Goal: Information Seeking & Learning: Learn about a topic

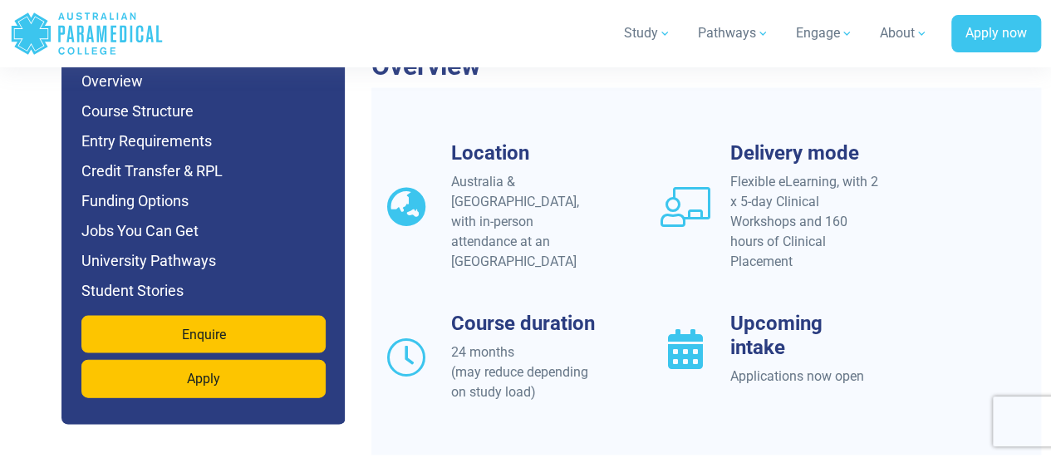
scroll to position [1613, 0]
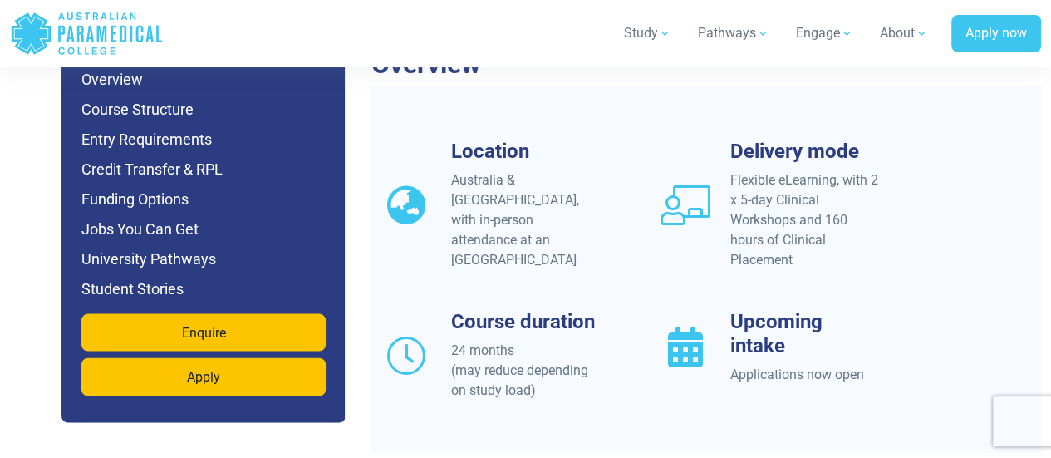
click at [767, 170] on div "Flexible eLearning, with 2 x 5-day Clinical Workshops and 160 hours of Clinical…" at bounding box center [804, 220] width 149 height 100
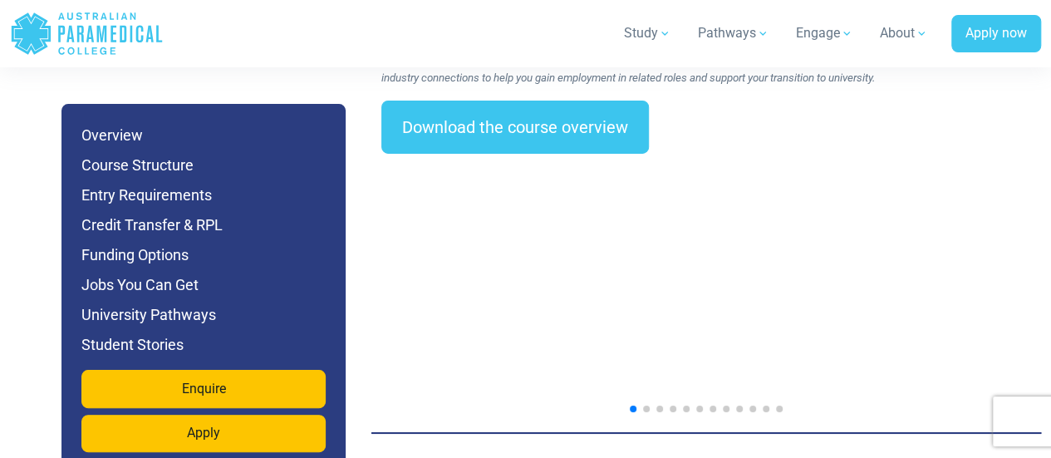
scroll to position [2831, 0]
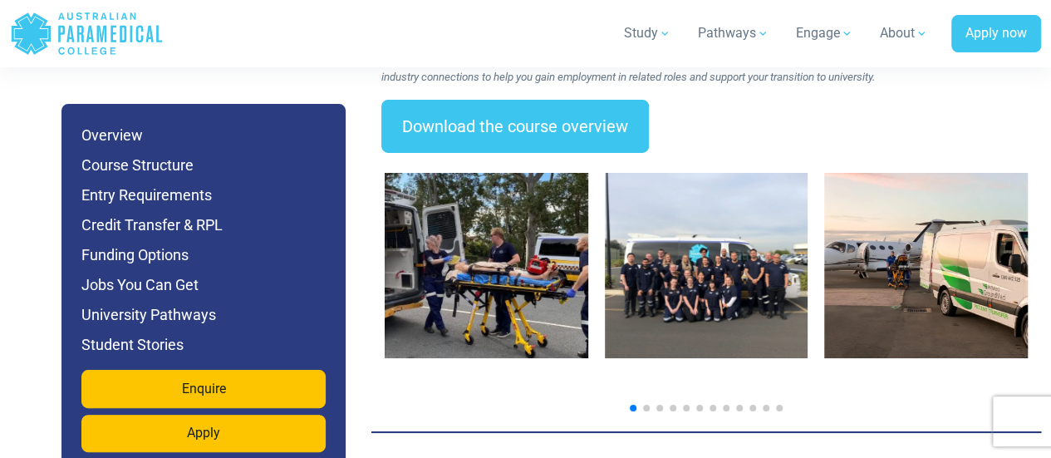
click at [643, 404] on span "Go to slide 2" at bounding box center [646, 407] width 7 height 7
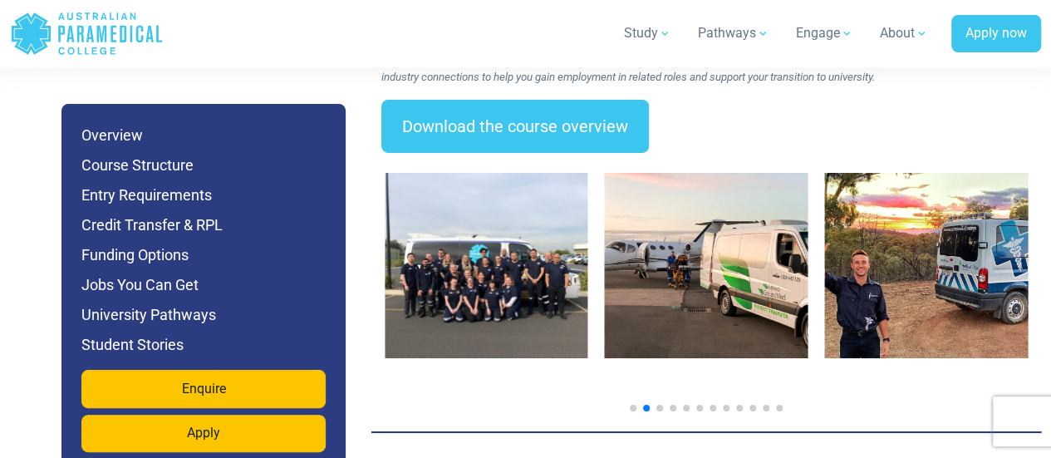
click at [658, 404] on span "Go to slide 3" at bounding box center [659, 407] width 7 height 7
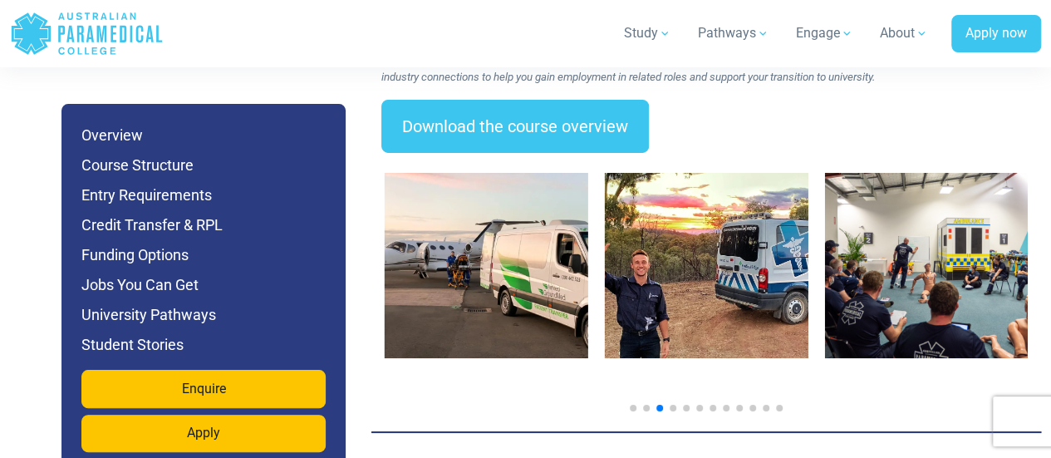
click at [678, 404] on div at bounding box center [706, 407] width 643 height 7
click at [671, 404] on span "Go to slide 4" at bounding box center [672, 407] width 7 height 7
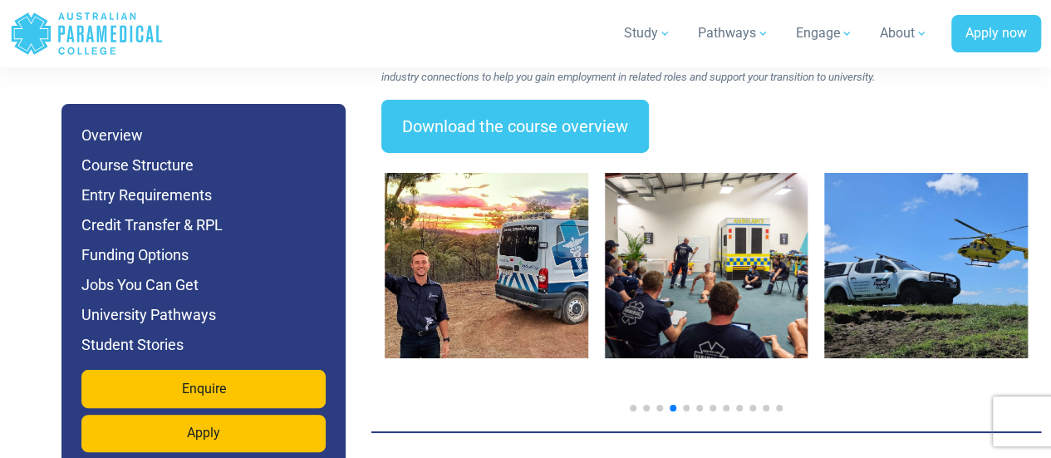
click at [685, 404] on span "Go to slide 5" at bounding box center [686, 407] width 7 height 7
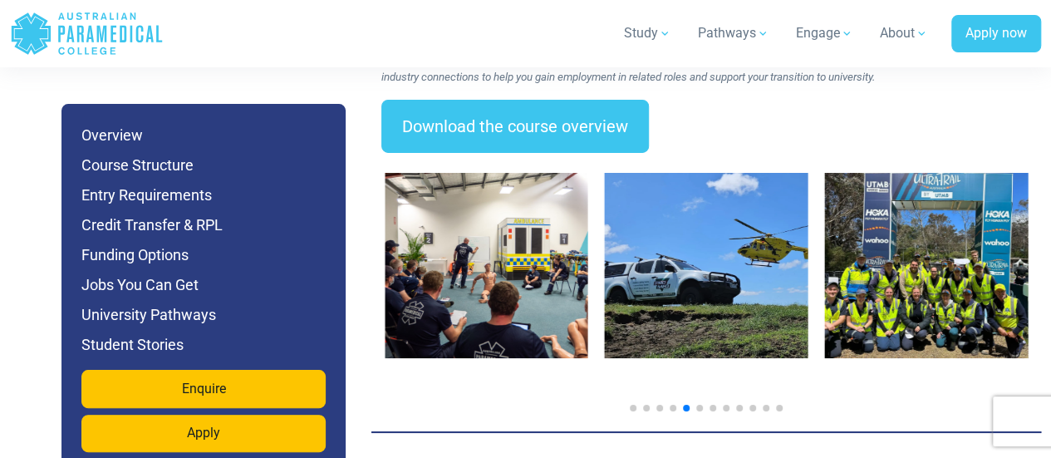
click at [704, 390] on div at bounding box center [705, 285] width 669 height 265
click at [698, 404] on span "Go to slide 6" at bounding box center [699, 407] width 7 height 7
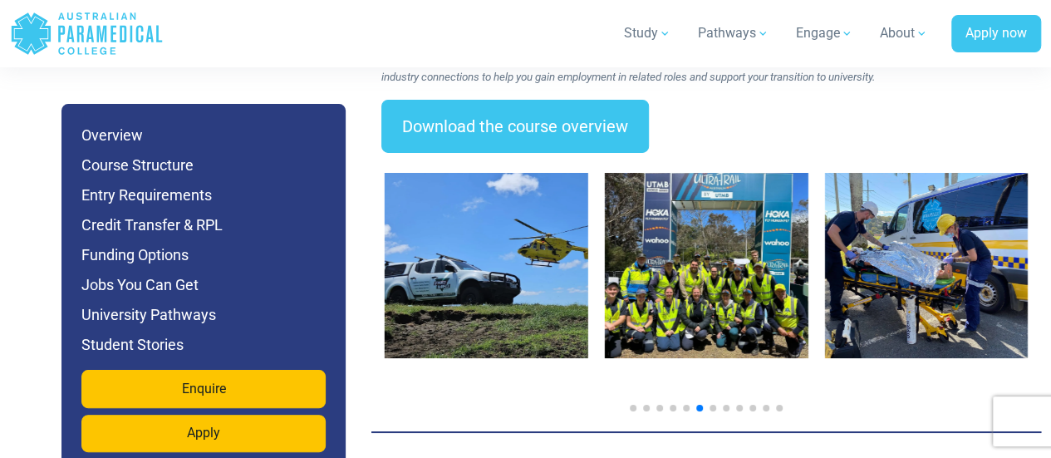
click at [714, 404] on span "Go to slide 7" at bounding box center [712, 407] width 7 height 7
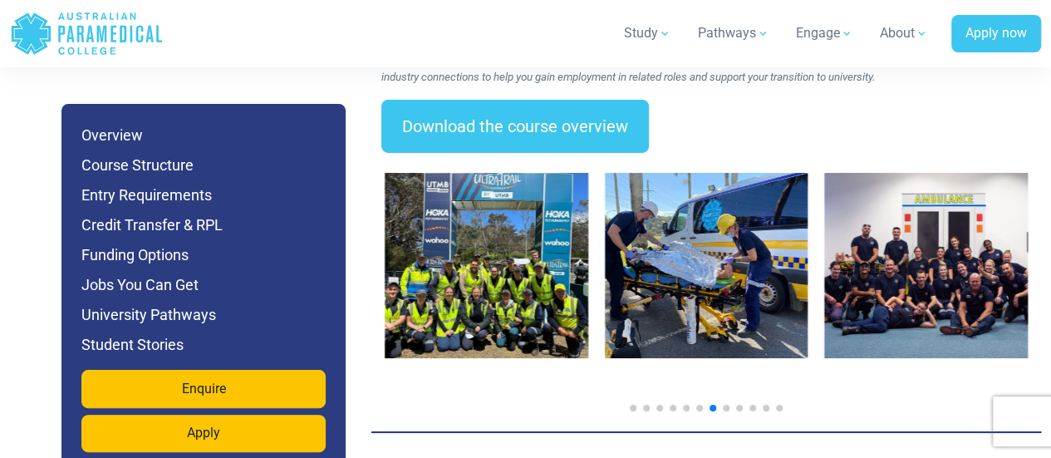
click at [723, 404] on span "Go to slide 8" at bounding box center [726, 407] width 7 height 7
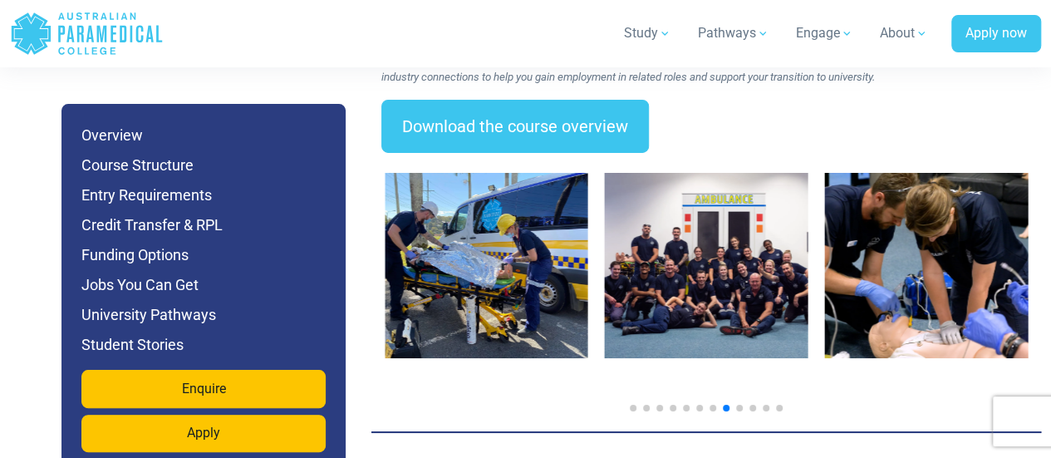
click at [738, 404] on span "Go to slide 9" at bounding box center [739, 407] width 7 height 7
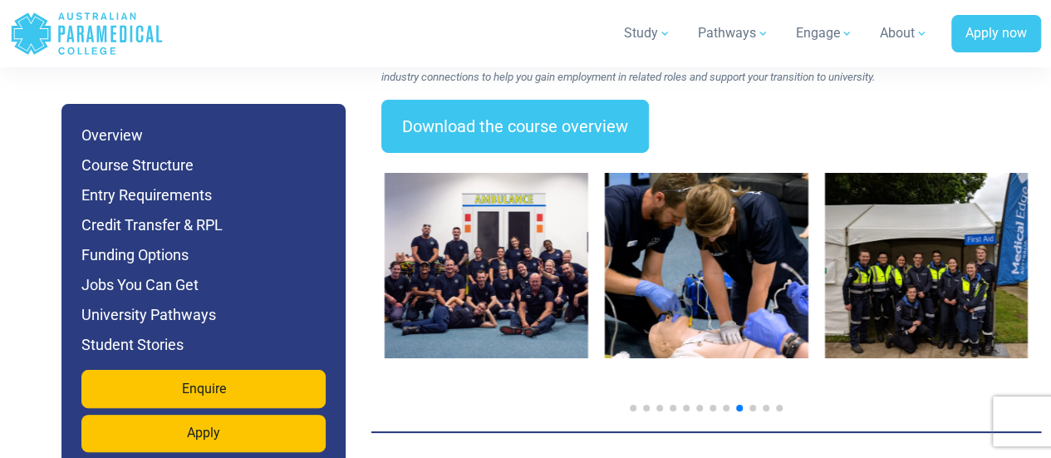
click at [761, 404] on div at bounding box center [706, 407] width 643 height 7
click at [753, 404] on span "Go to slide 10" at bounding box center [752, 407] width 7 height 7
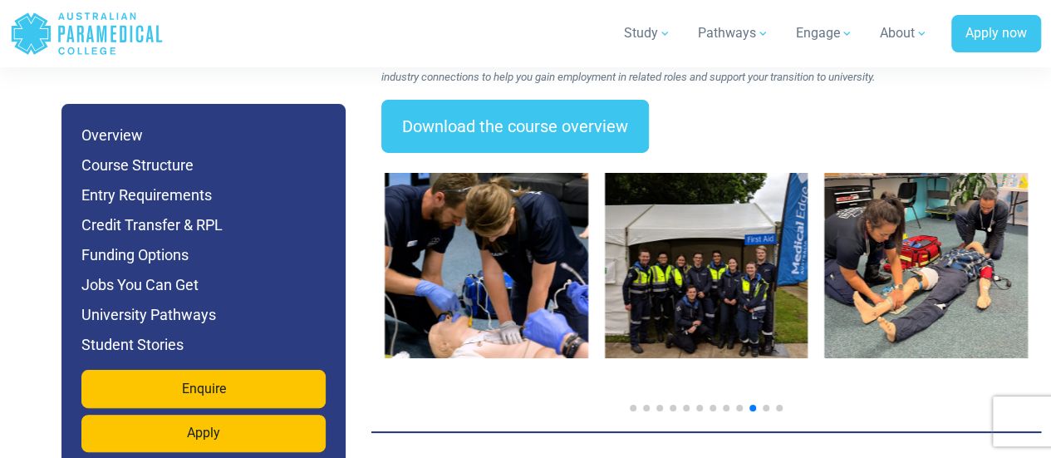
click at [764, 404] on span "Go to slide 11" at bounding box center [765, 407] width 7 height 7
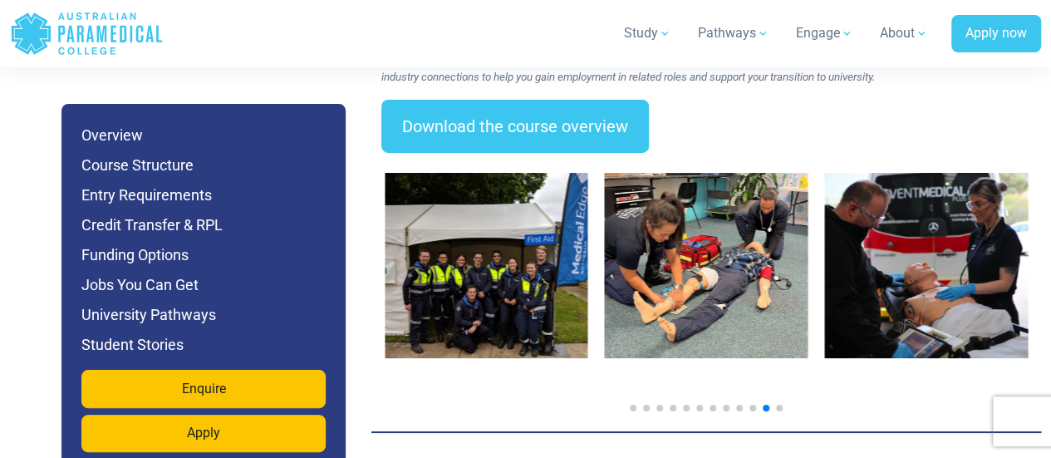
click at [783, 404] on div at bounding box center [706, 407] width 643 height 7
click at [777, 404] on span "Go to slide 12" at bounding box center [779, 407] width 7 height 7
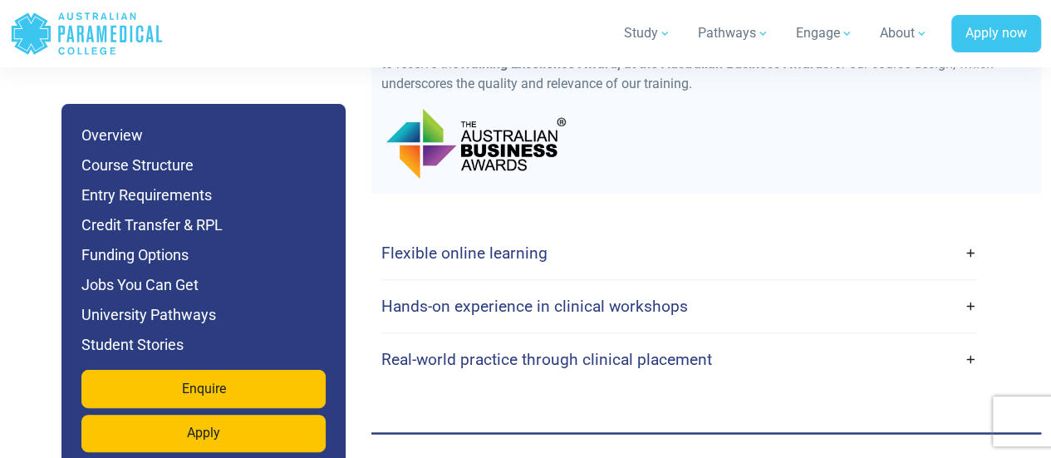
scroll to position [4358, 0]
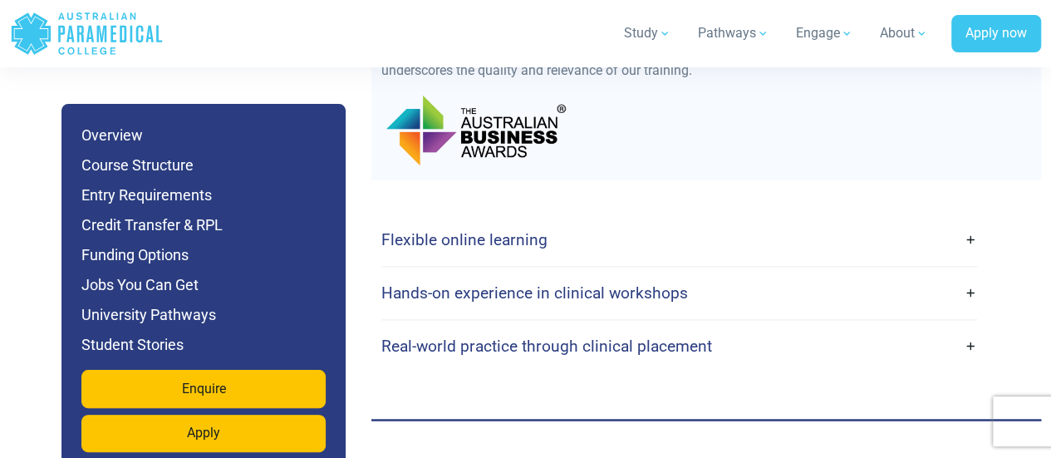
click at [687, 220] on link "Flexible online learning" at bounding box center [678, 239] width 595 height 39
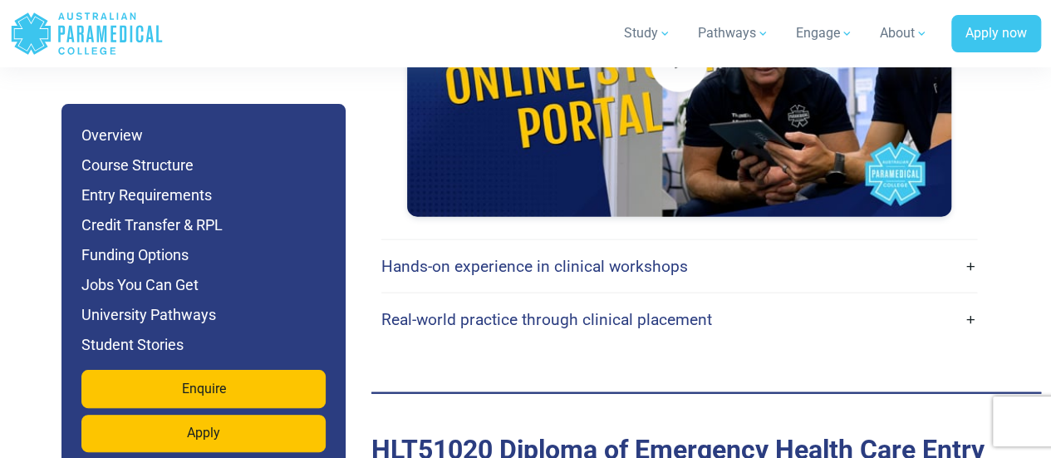
scroll to position [4950, 0]
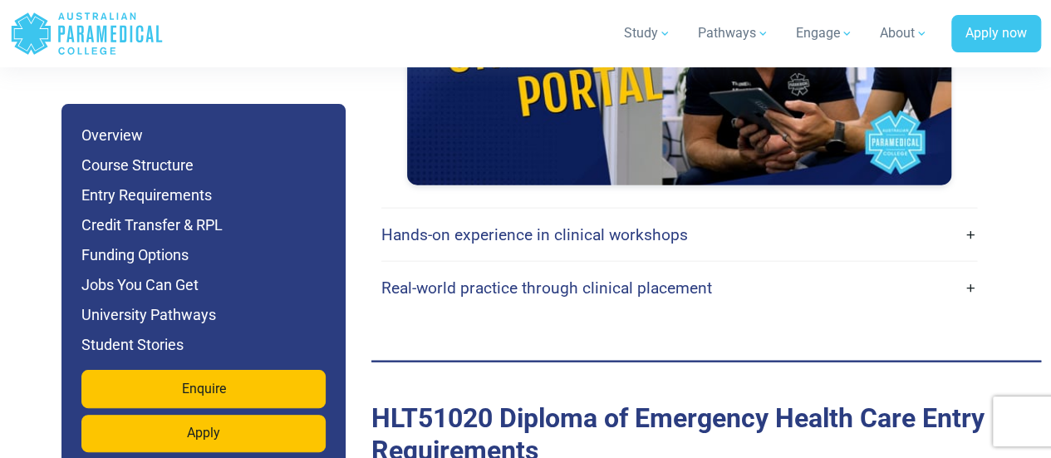
click at [669, 225] on h4 "Hands-on experience in clinical workshops" at bounding box center [534, 234] width 306 height 19
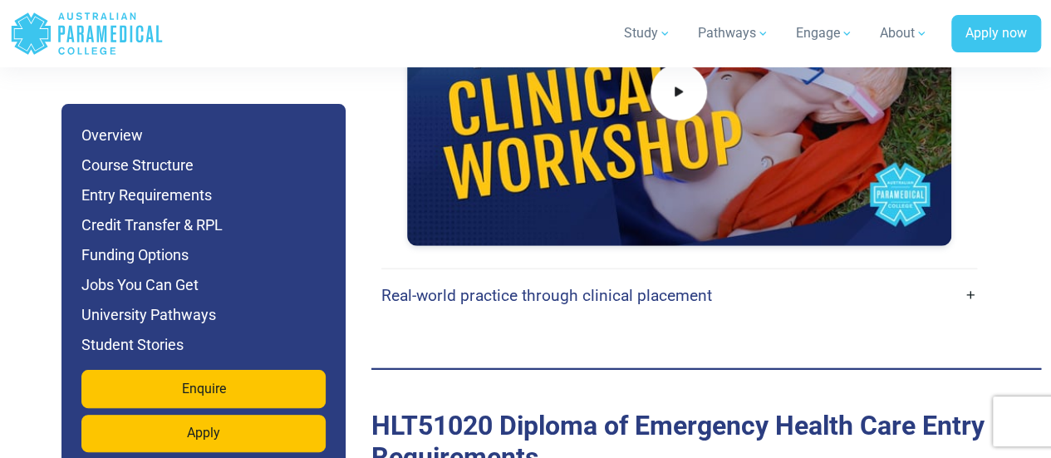
scroll to position [5415, 0]
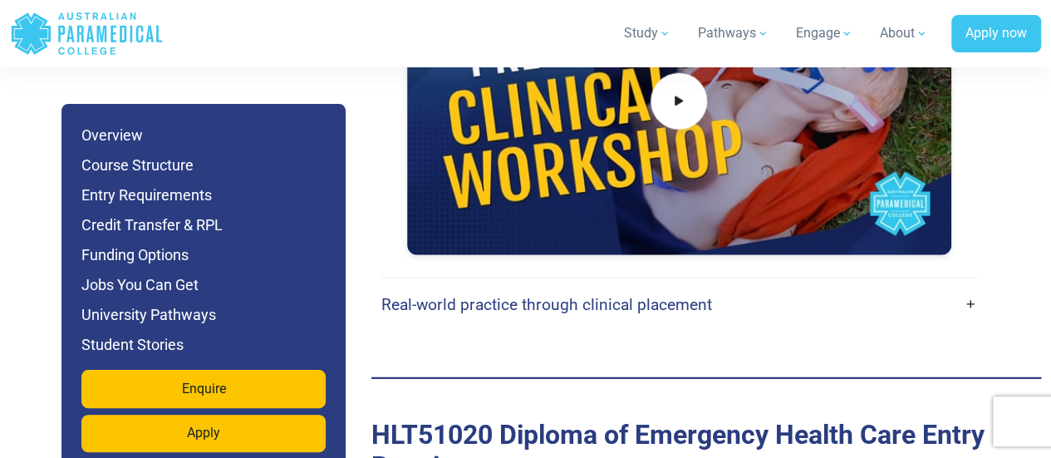
click at [644, 295] on h4 "Real-world practice through clinical placement" at bounding box center [546, 304] width 331 height 19
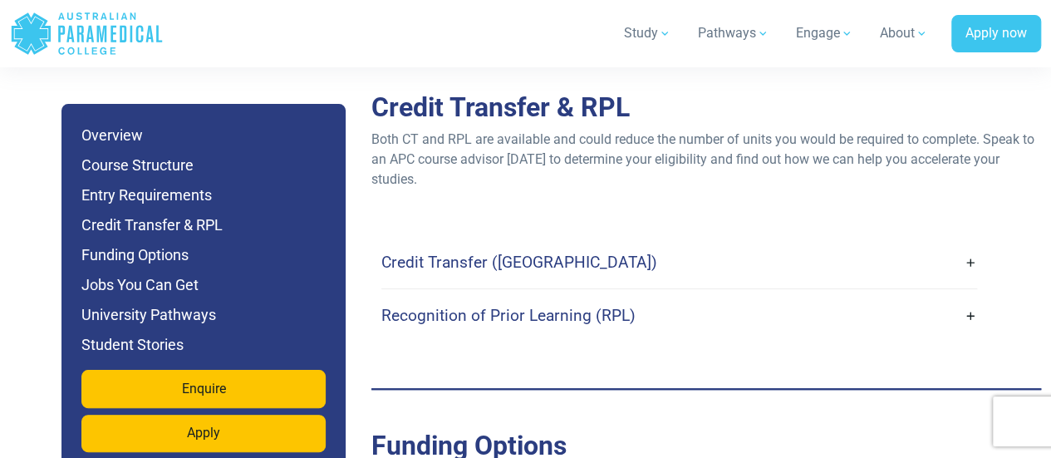
scroll to position [6682, 0]
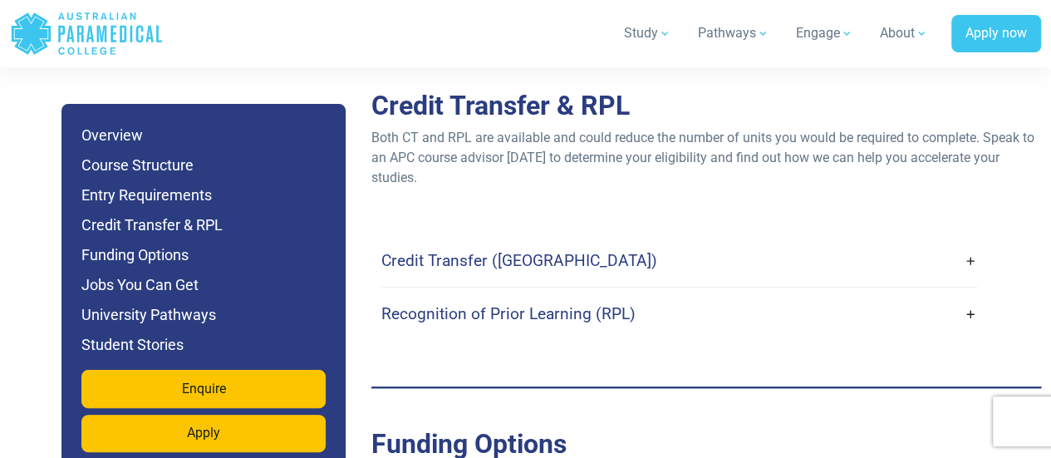
click at [586, 257] on link "Credit Transfer ([GEOGRAPHIC_DATA])" at bounding box center [678, 260] width 595 height 39
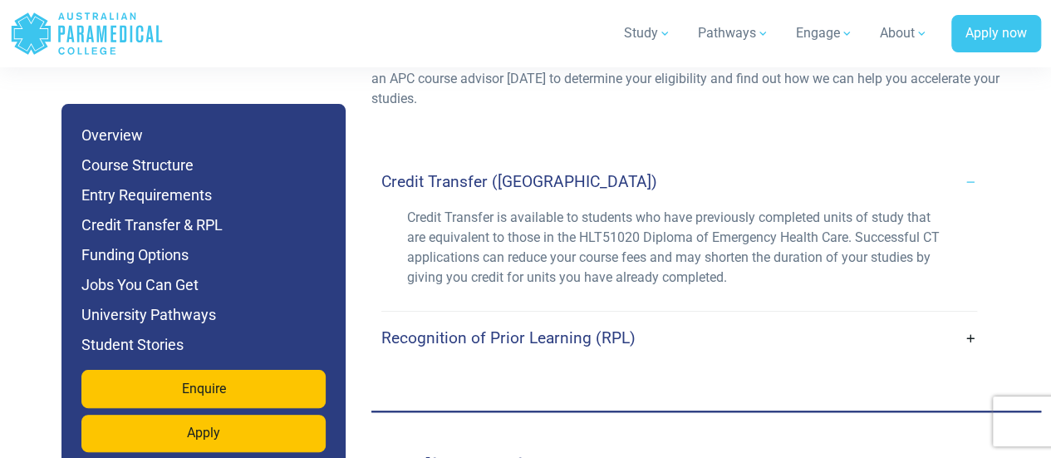
scroll to position [6759, 0]
click at [555, 343] on h4 "Recognition of Prior Learning (RPL)" at bounding box center [508, 339] width 254 height 19
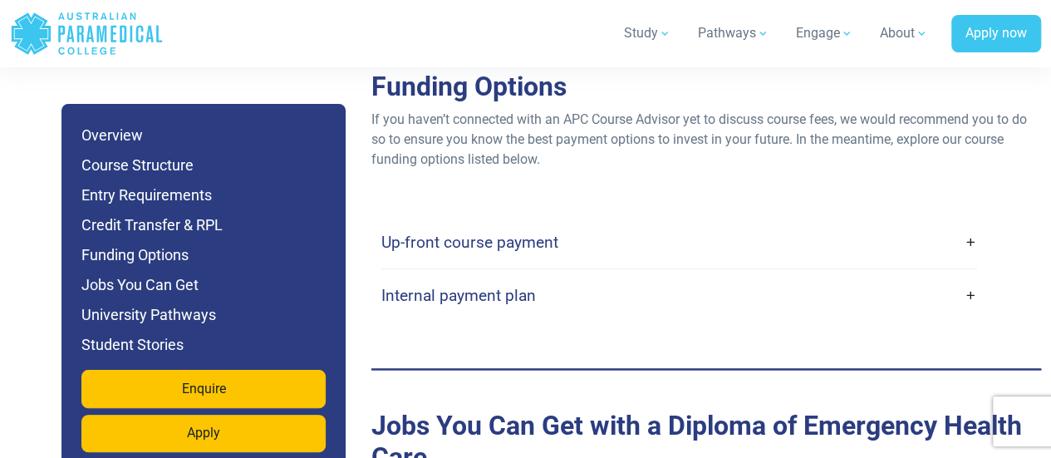
scroll to position [7284, 0]
click at [558, 238] on link "Up-front course payment" at bounding box center [678, 242] width 595 height 39
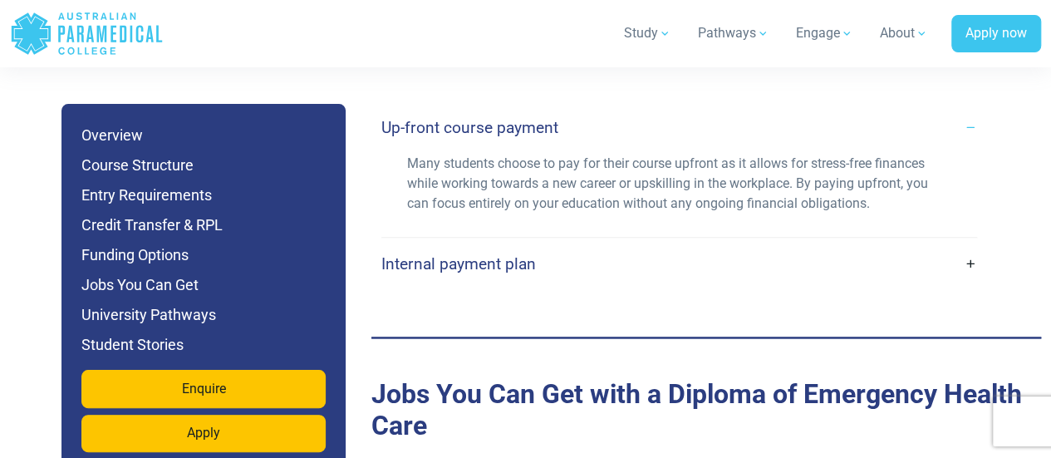
scroll to position [7404, 0]
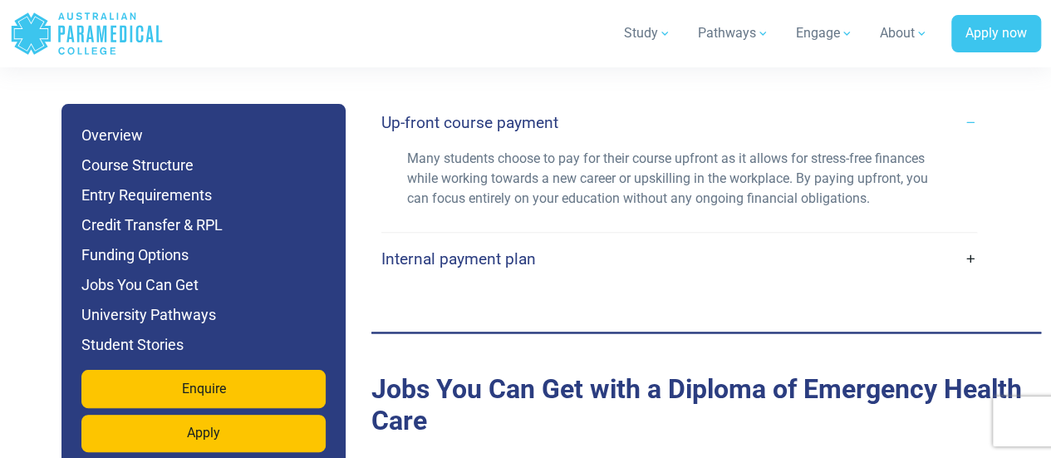
click at [557, 228] on div "Many students choose to pay for their course upfront as it allows for stress-fr…" at bounding box center [678, 190] width 595 height 83
click at [551, 259] on link "Internal payment plan" at bounding box center [678, 258] width 595 height 39
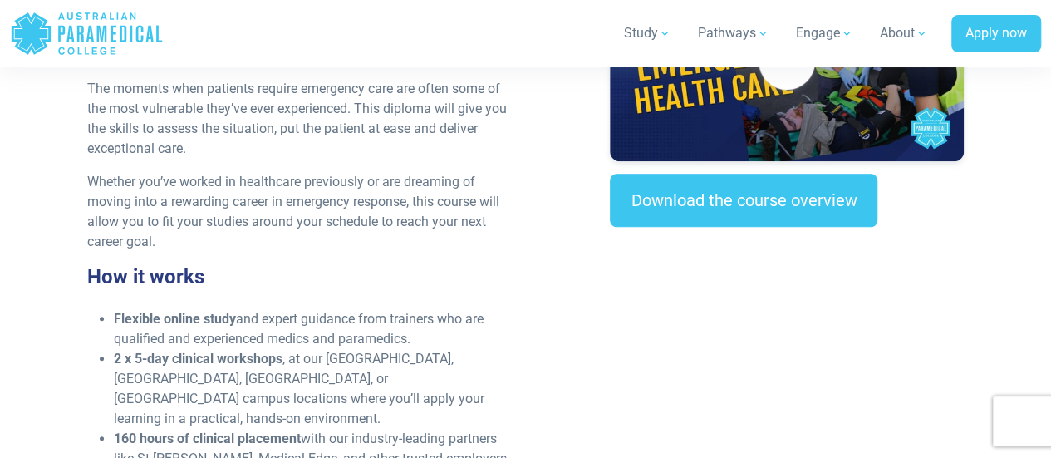
scroll to position [648, 0]
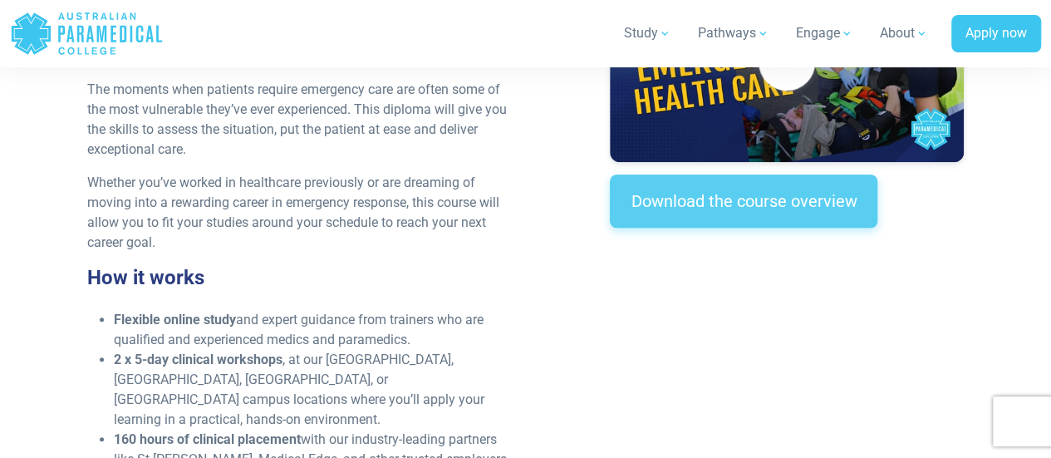
click at [713, 193] on link "Download the course overview" at bounding box center [743, 200] width 267 height 53
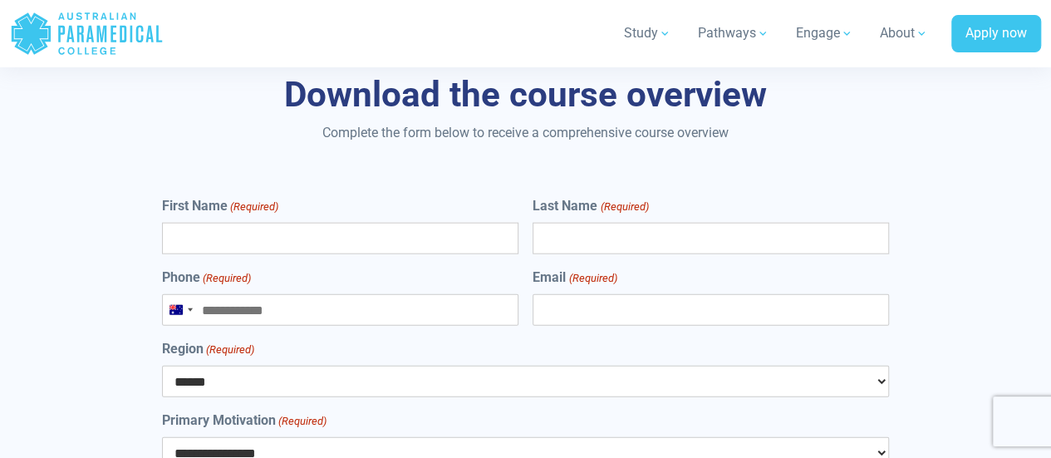
scroll to position [11377, 0]
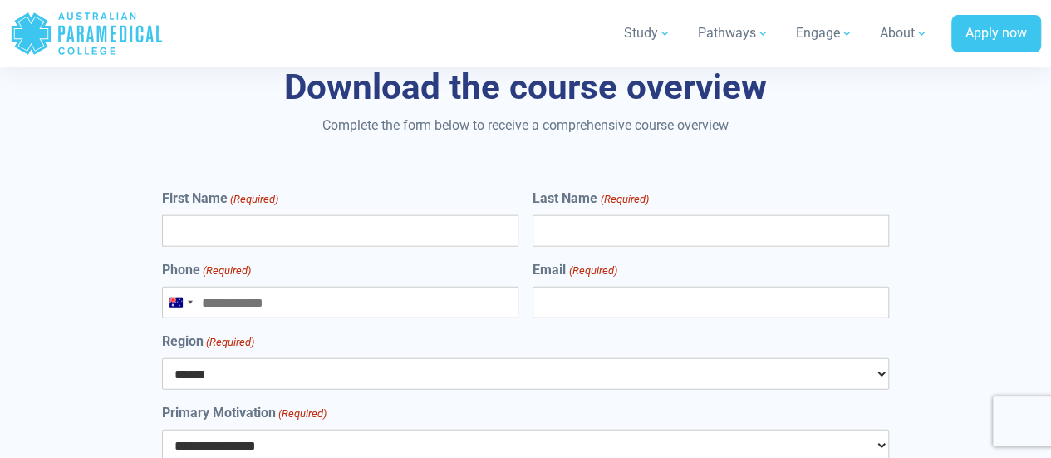
click at [344, 215] on input "First Name (Required)" at bounding box center [340, 231] width 356 height 32
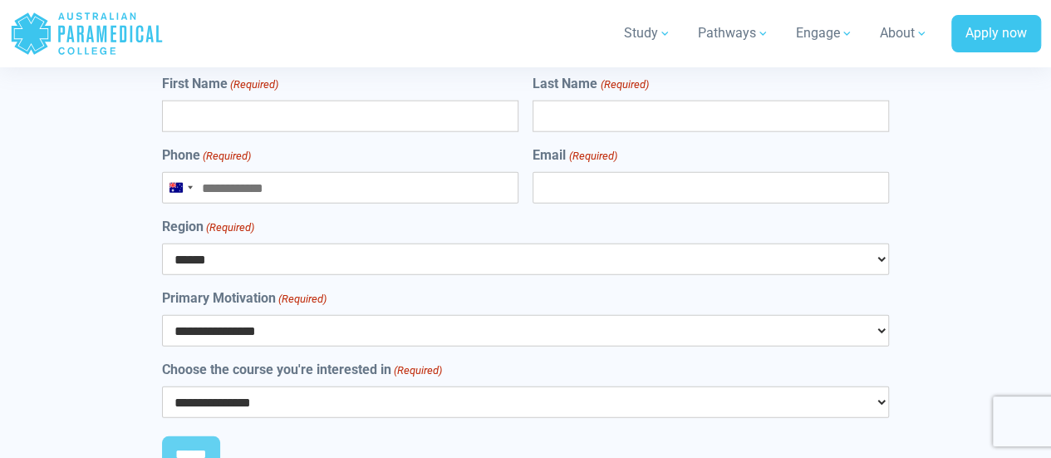
scroll to position [11511, 0]
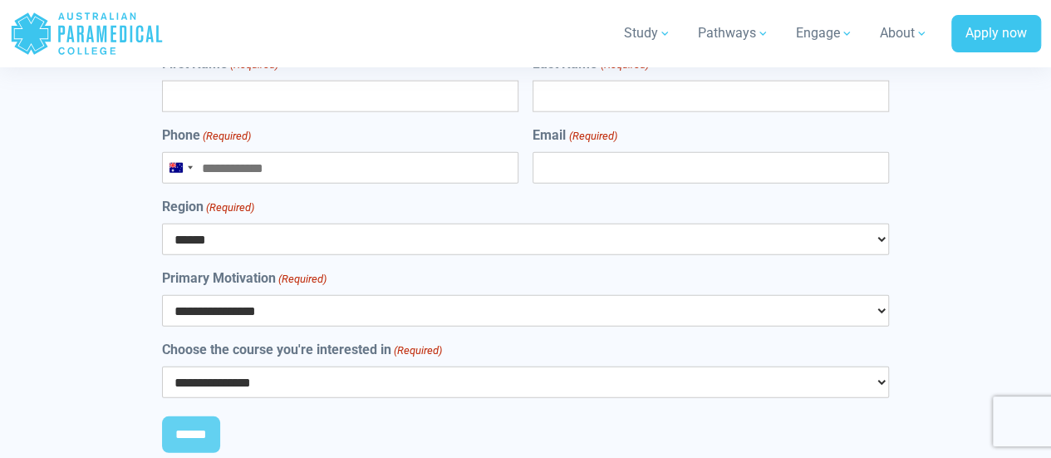
click at [293, 295] on select "**********" at bounding box center [525, 311] width 727 height 32
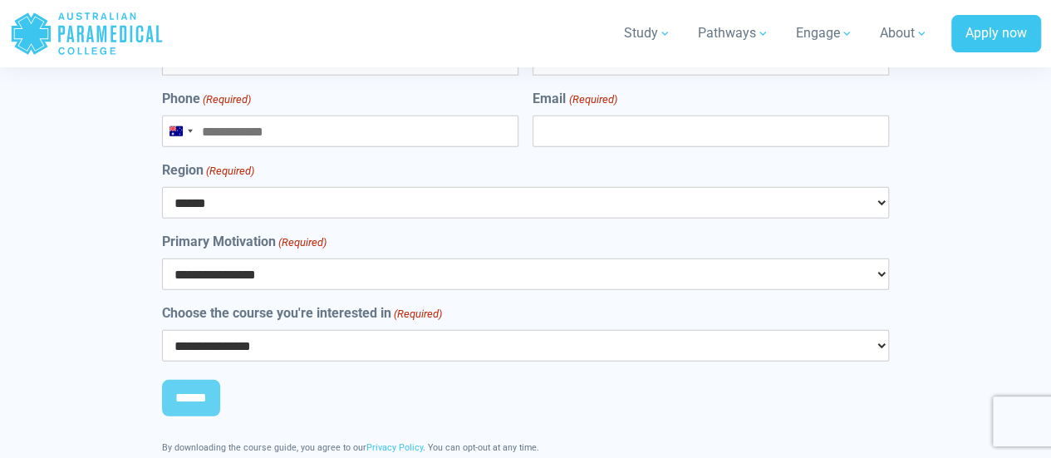
scroll to position [11563, 0]
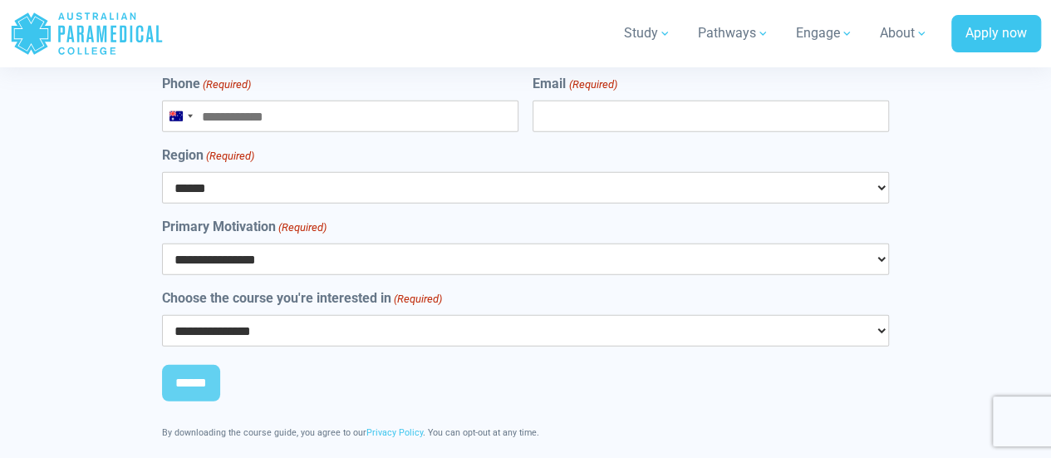
click at [292, 243] on select "**********" at bounding box center [525, 259] width 727 height 32
select select "**********"
click at [162, 243] on select "**********" at bounding box center [525, 259] width 727 height 32
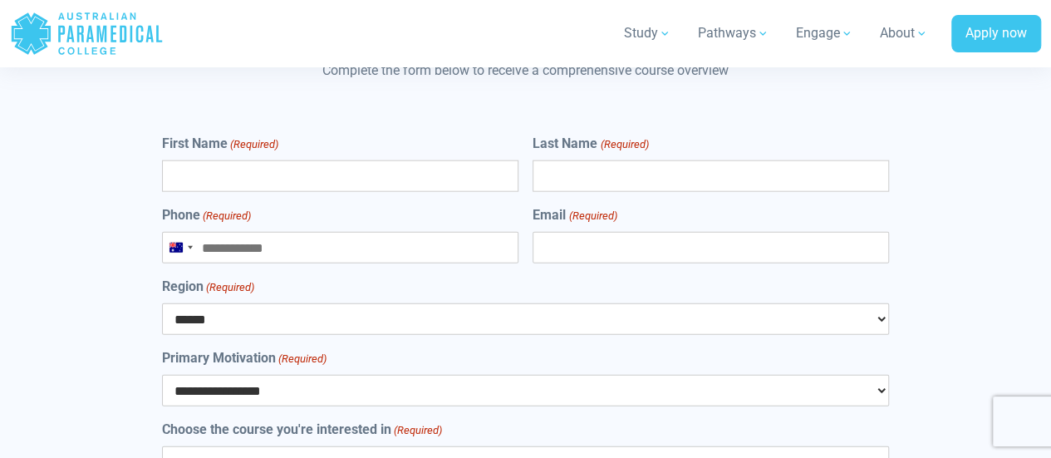
scroll to position [11417, 0]
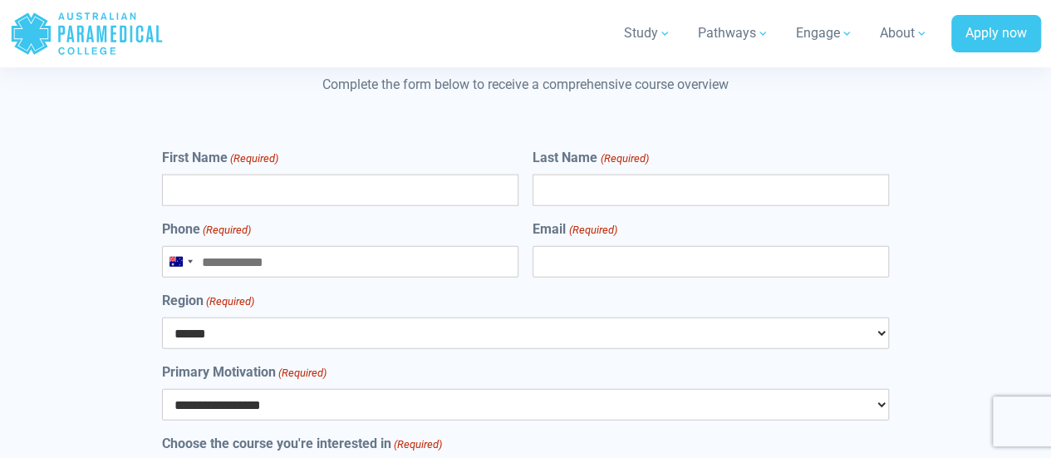
click at [264, 174] on input "First Name (Required)" at bounding box center [340, 190] width 356 height 32
type input "*******"
click at [649, 174] on input "Last Name (Required)" at bounding box center [710, 190] width 356 height 32
type input "****"
click at [420, 246] on input "Phone (Required)" at bounding box center [340, 262] width 356 height 32
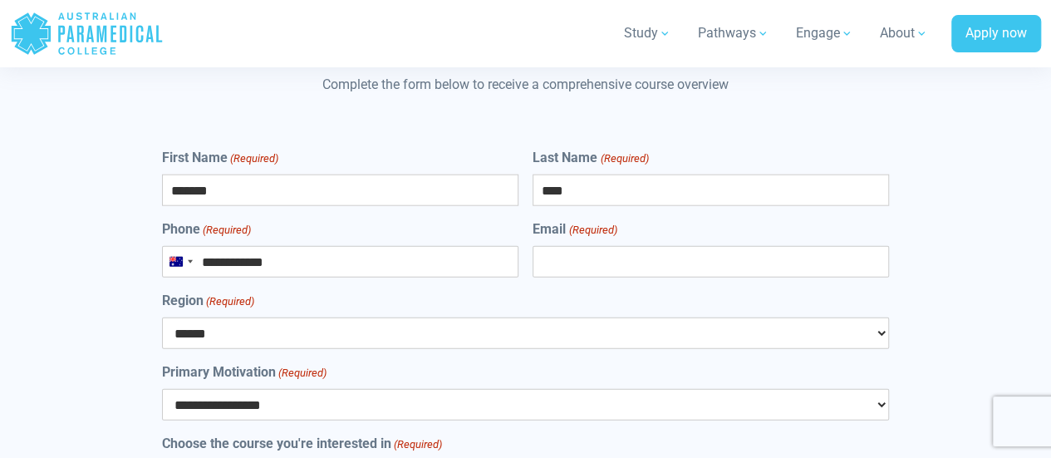
type input "**********"
click at [616, 243] on div "**********" at bounding box center [525, 320] width 727 height 344
click at [608, 246] on input "Email (Required)" at bounding box center [710, 262] width 356 height 32
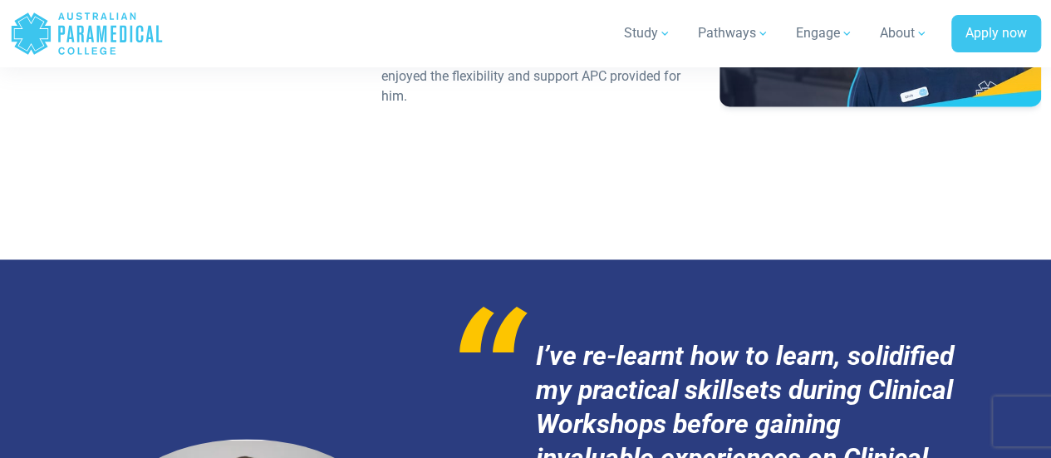
scroll to position [10446, 0]
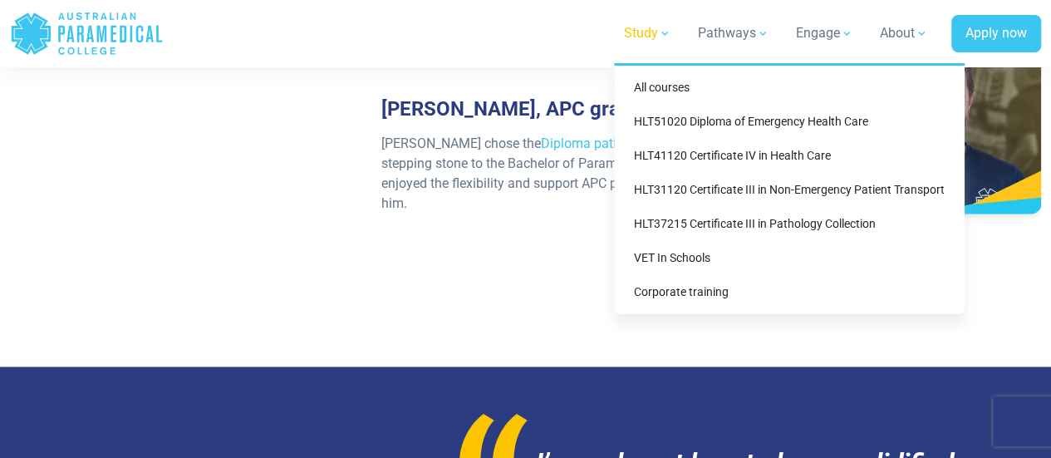
type input "**********"
click at [669, 25] on link "Study" at bounding box center [647, 33] width 67 height 47
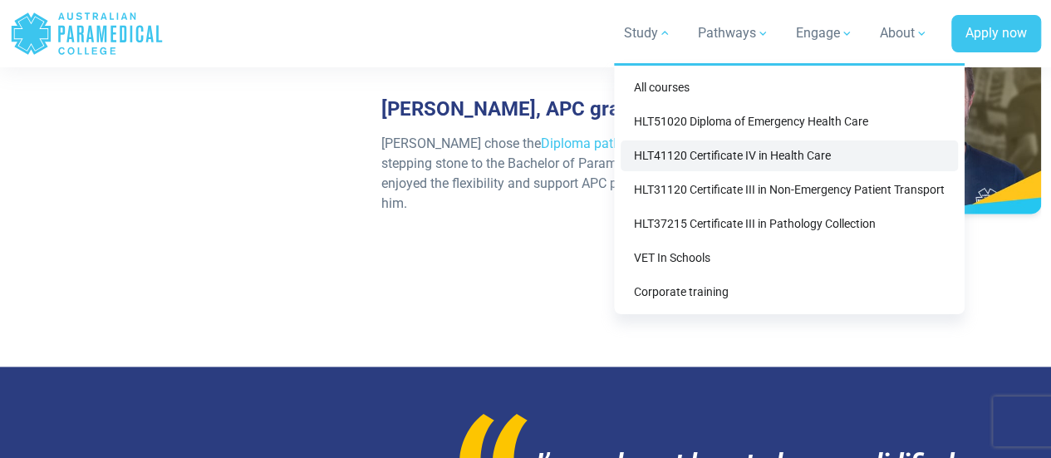
click at [842, 149] on link "HLT41120 Certificate IV in Health Care" at bounding box center [788, 155] width 337 height 31
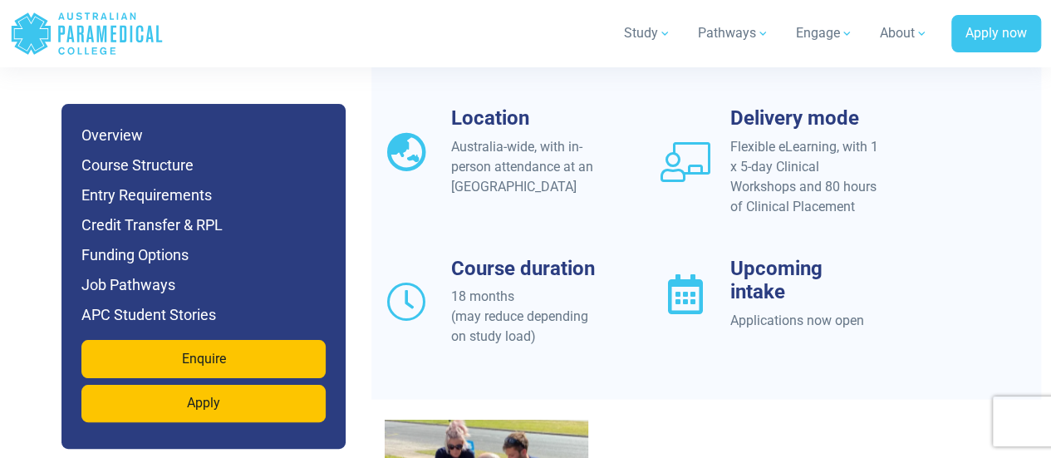
scroll to position [1456, 0]
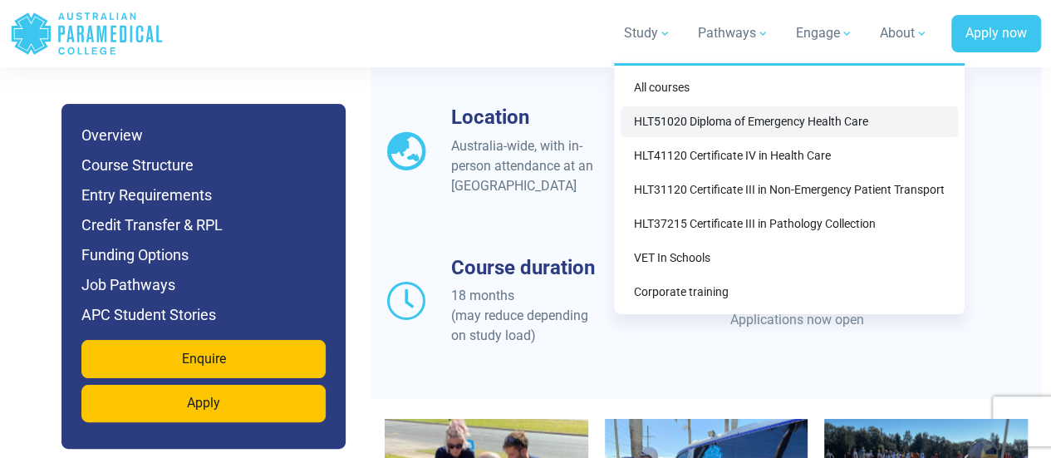
click at [678, 122] on link "HLT51020 Diploma of Emergency Health Care" at bounding box center [788, 121] width 337 height 31
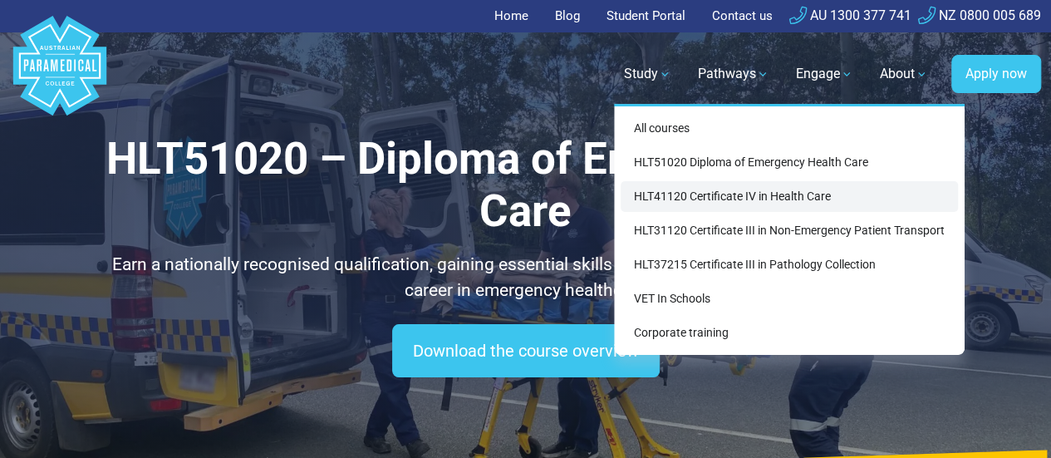
click at [671, 190] on link "HLT41120 Certificate IV in Health Care" at bounding box center [788, 196] width 337 height 31
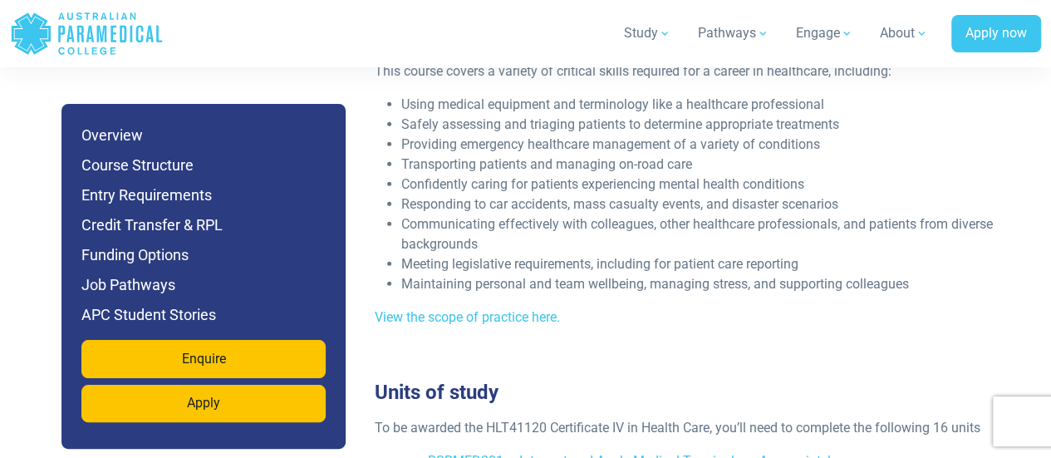
scroll to position [2391, 0]
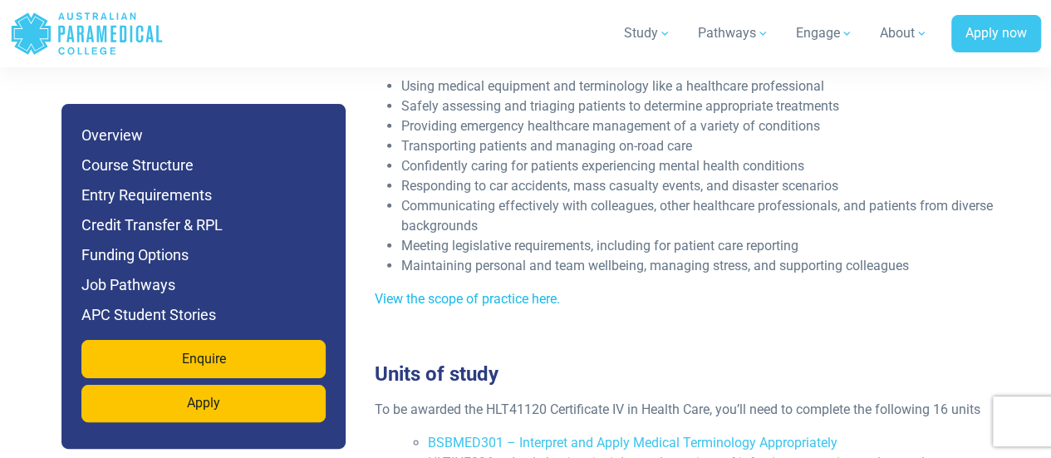
click at [535, 291] on link "View the scope of practice here." at bounding box center [467, 299] width 185 height 16
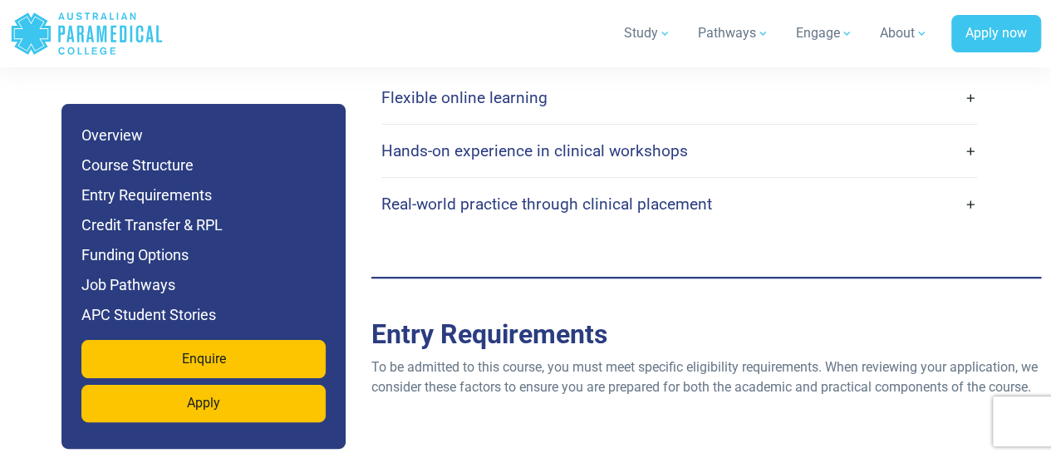
scroll to position [3574, 0]
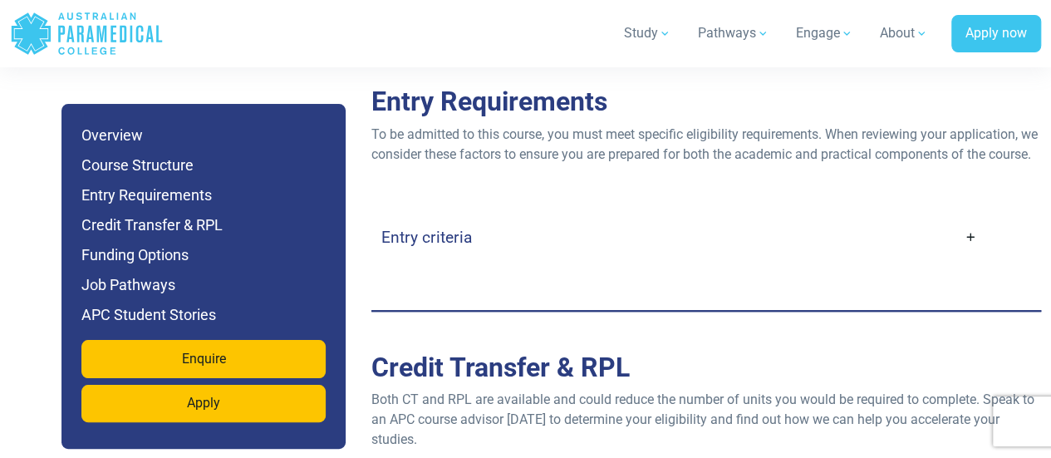
click at [473, 232] on link "Entry criteria" at bounding box center [678, 237] width 595 height 39
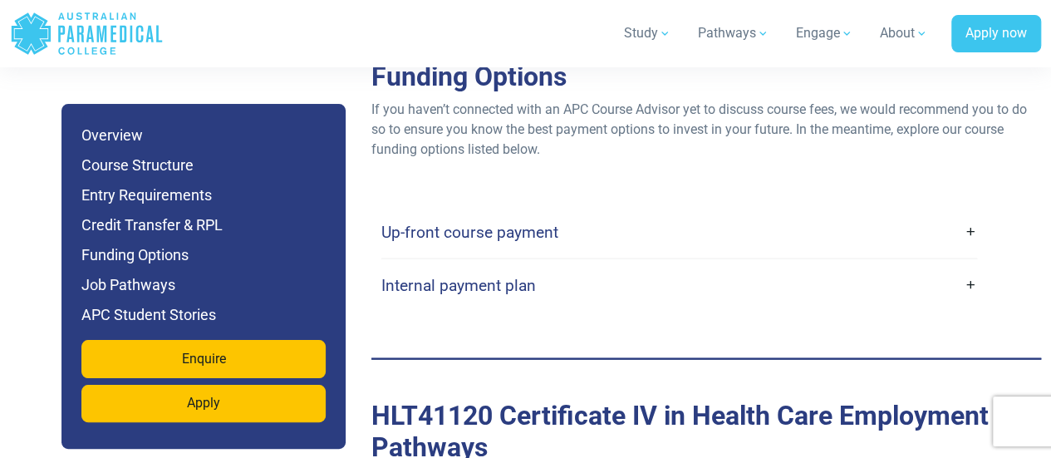
scroll to position [4878, 0]
click at [769, 250] on div "Up-front course payment" at bounding box center [678, 231] width 595 height 52
click at [786, 238] on link "Up-front course payment" at bounding box center [678, 231] width 595 height 39
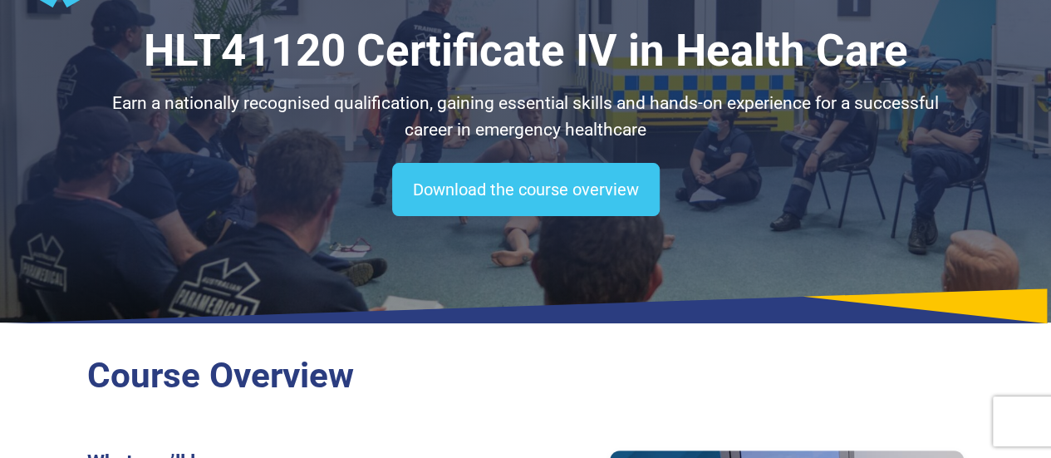
scroll to position [0, 0]
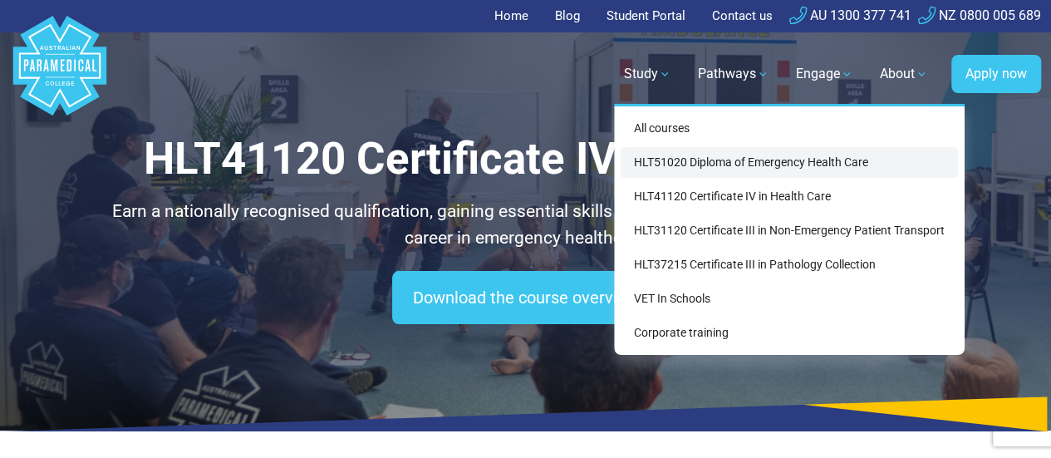
click at [706, 157] on link "HLT51020 Diploma of Emergency Health Care" at bounding box center [788, 162] width 337 height 31
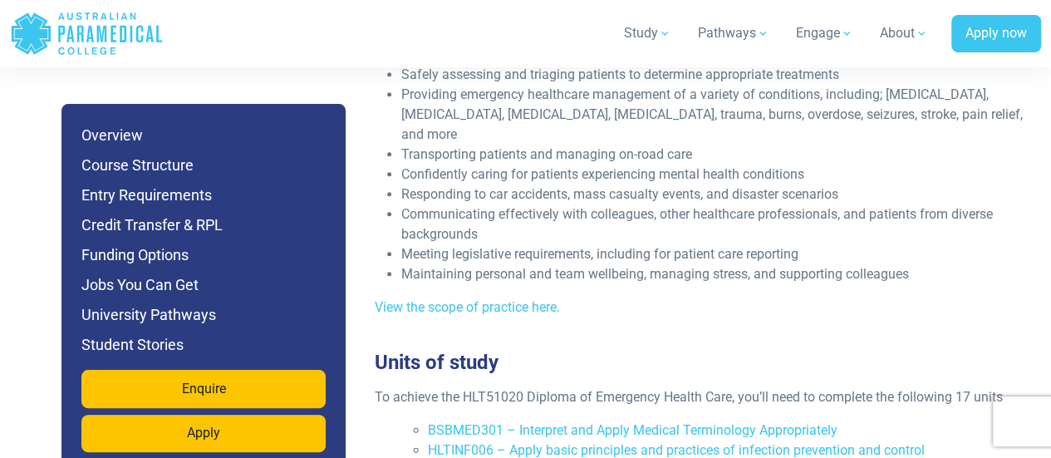
scroll to position [3520, 0]
click at [530, 300] on link "View the scope of practice here." at bounding box center [467, 308] width 185 height 16
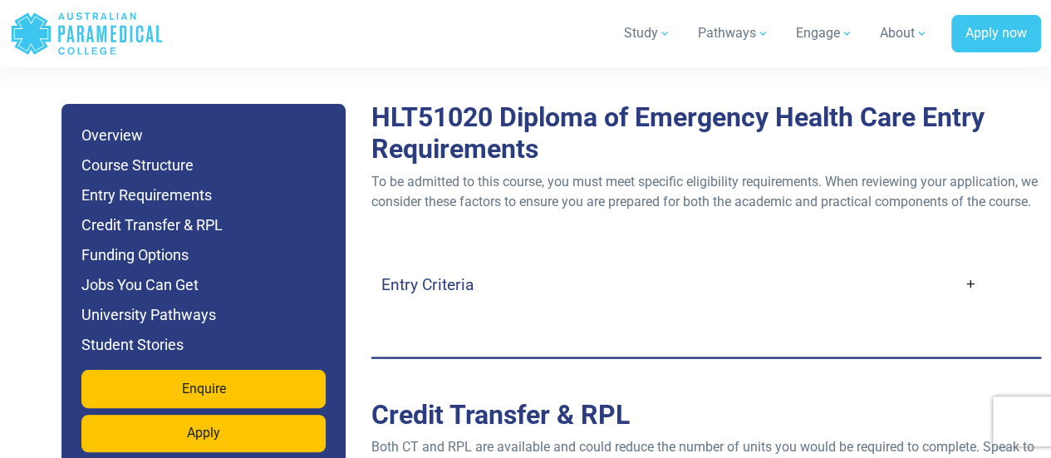
scroll to position [4743, 0]
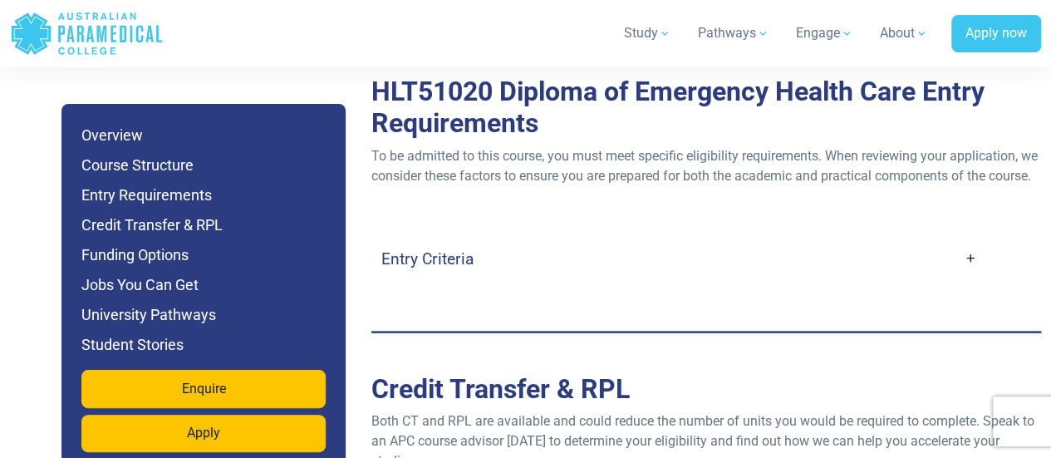
click at [417, 246] on link "Entry Criteria" at bounding box center [678, 258] width 595 height 39
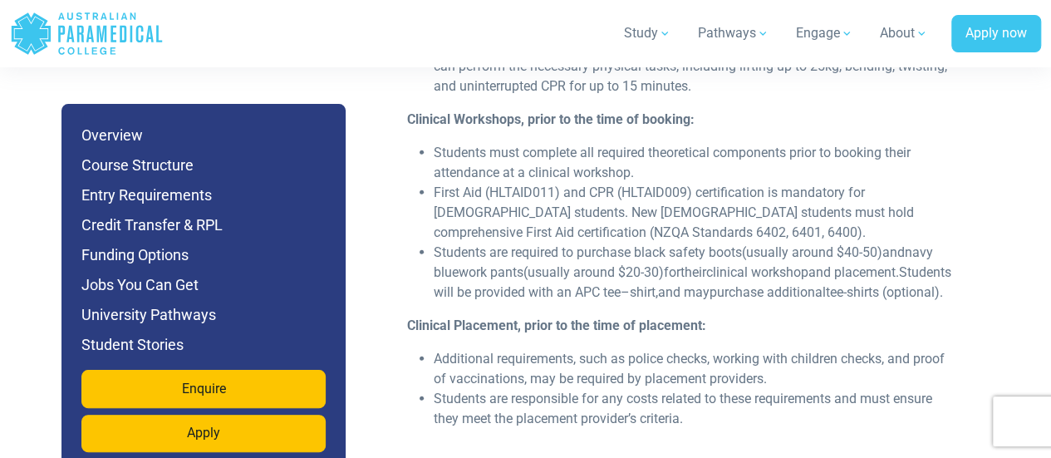
scroll to position [5249, 0]
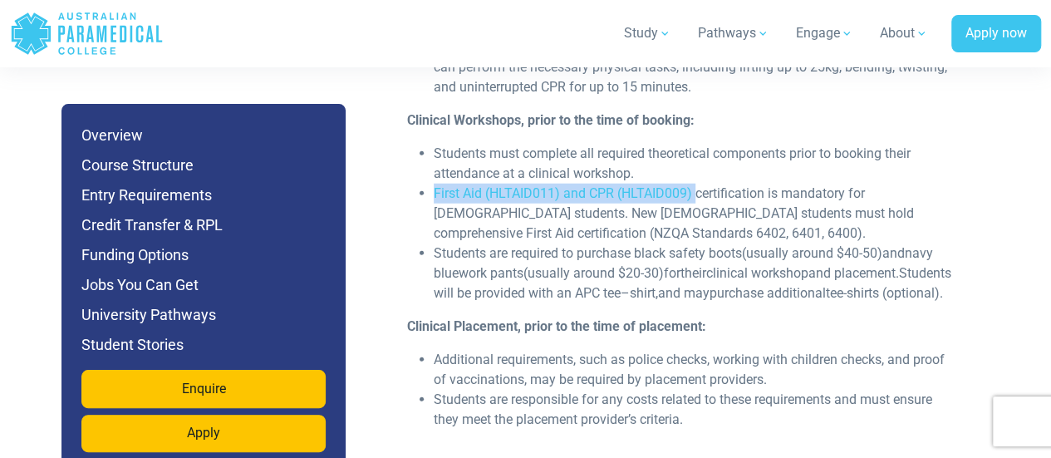
drag, startPoint x: 436, startPoint y: 149, endPoint x: 694, endPoint y: 154, distance: 258.3
click at [694, 184] on li "First Aid (HLTAID011) and CPR (HLTAID009) certification is mandatory for [DEMOG…" at bounding box center [692, 214] width 517 height 60
copy li "First Aid (HLTAID011) and CPR (HLTAID009)"
